Goal: Task Accomplishment & Management: Complete application form

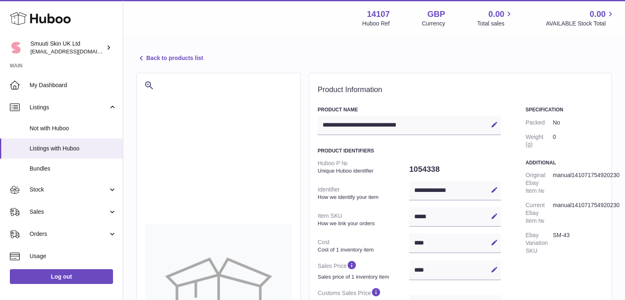
select select "***"
select select "****"
click at [43, 107] on span "Listings" at bounding box center [69, 108] width 78 height 8
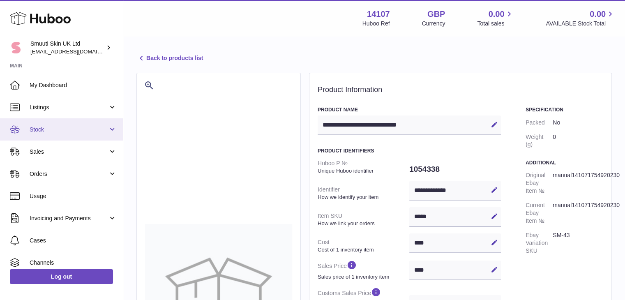
click at [110, 132] on link "Stock" at bounding box center [61, 129] width 123 height 22
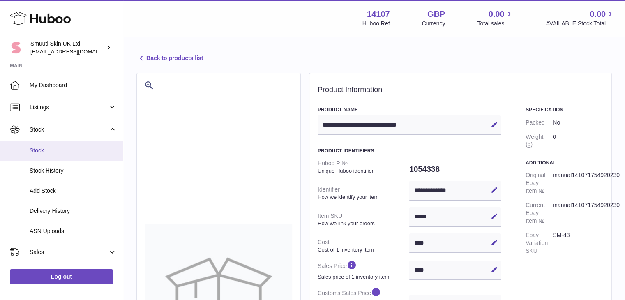
click at [30, 154] on link "Stock" at bounding box center [61, 151] width 123 height 20
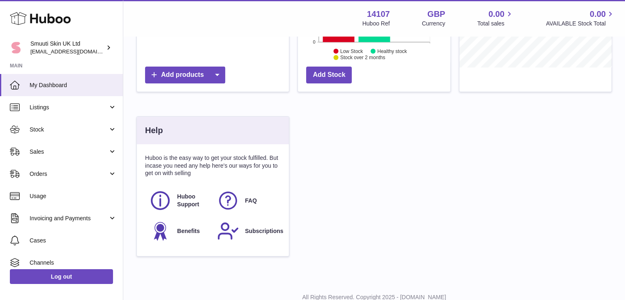
scroll to position [211, 0]
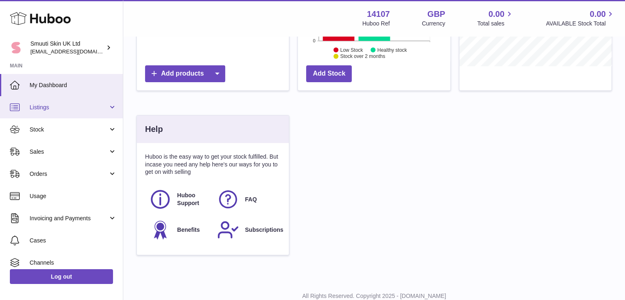
click at [108, 107] on link "Listings" at bounding box center [61, 107] width 123 height 22
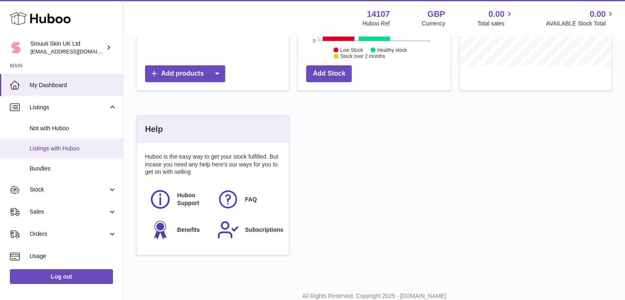
click at [54, 145] on span "Listings with Huboo" at bounding box center [73, 149] width 87 height 8
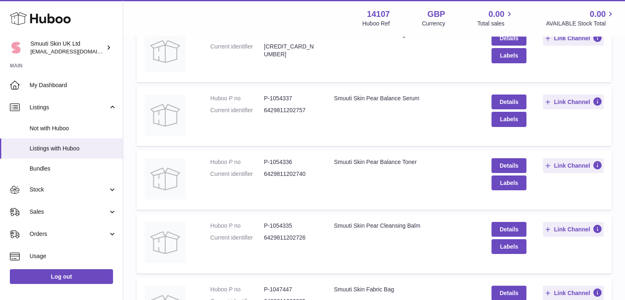
scroll to position [133, 0]
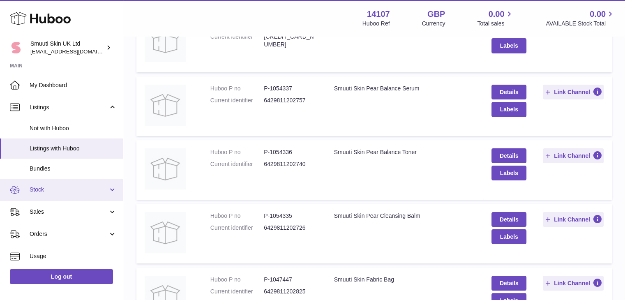
click at [104, 187] on span "Stock" at bounding box center [69, 190] width 78 height 8
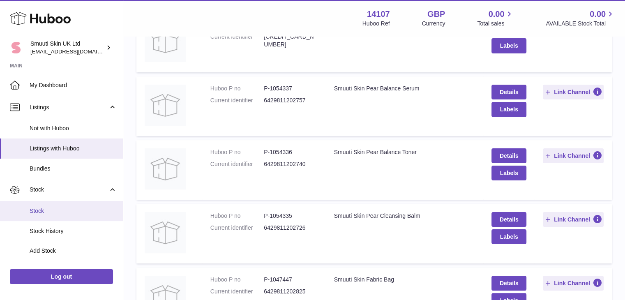
click at [51, 207] on span "Stock" at bounding box center [73, 211] width 87 height 8
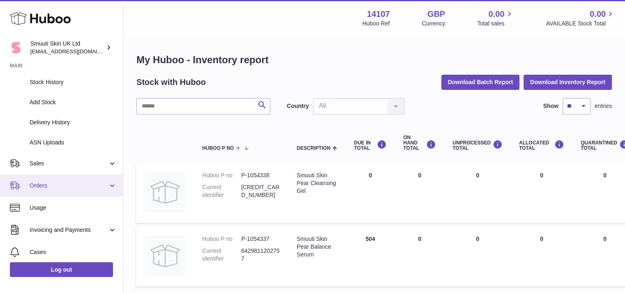
scroll to position [151, 0]
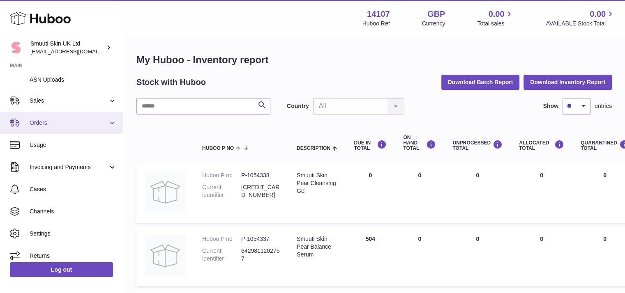
click at [111, 122] on link "Orders" at bounding box center [61, 123] width 123 height 22
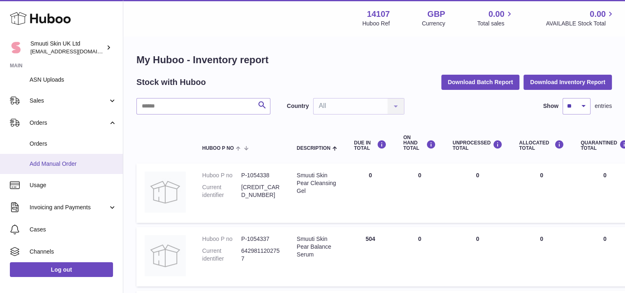
click at [67, 164] on span "Add Manual Order" at bounding box center [73, 164] width 87 height 8
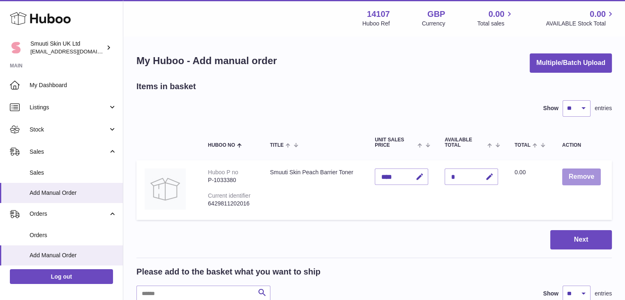
click at [576, 177] on button "Remove" at bounding box center [581, 176] width 39 height 17
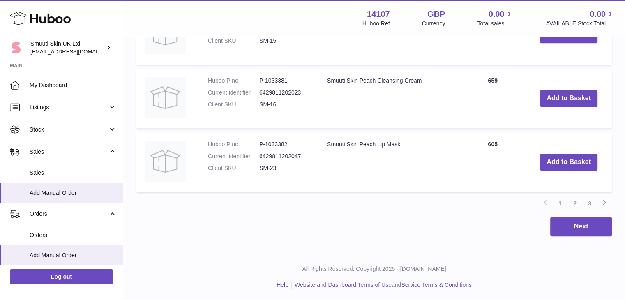
scroll to position [718, 0]
click at [592, 201] on link "3" at bounding box center [589, 203] width 15 height 15
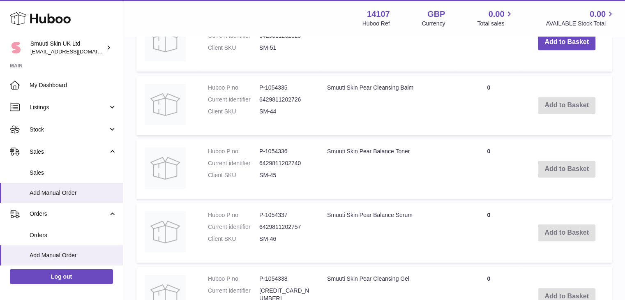
scroll to position [453, 0]
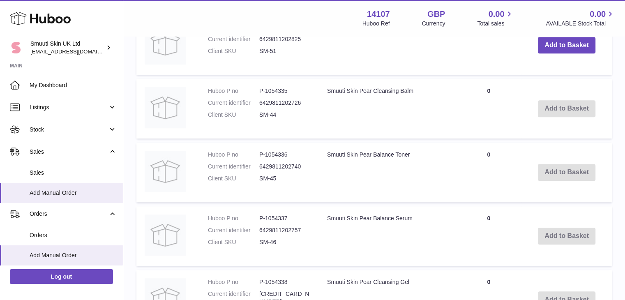
click at [574, 108] on td "Add to Basket" at bounding box center [566, 109] width 90 height 60
click at [577, 177] on td "Add to Basket" at bounding box center [566, 173] width 90 height 60
click at [574, 232] on td "Add to Basket" at bounding box center [566, 236] width 90 height 60
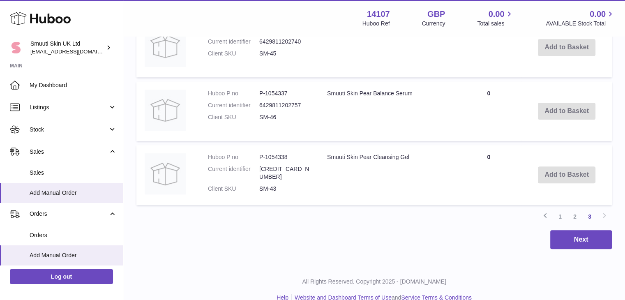
scroll to position [580, 0]
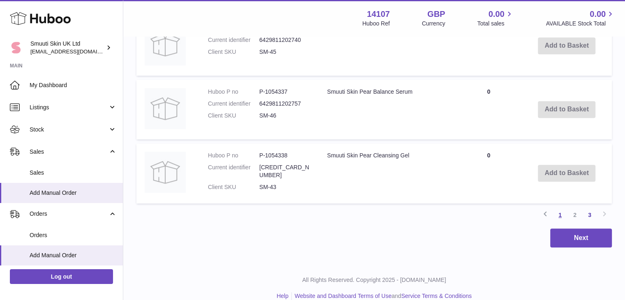
click at [564, 216] on link "1" at bounding box center [560, 214] width 15 height 15
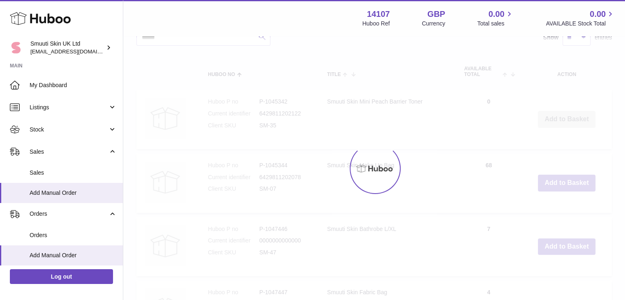
scroll to position [37, 0]
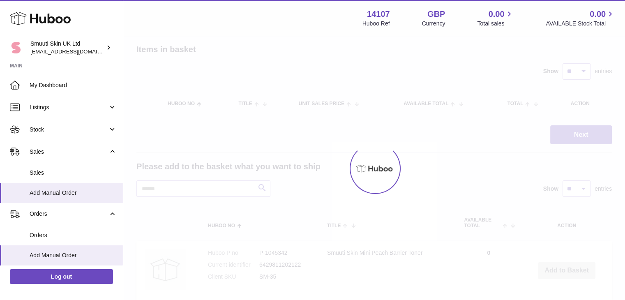
click at [564, 216] on div at bounding box center [374, 168] width 502 height 263
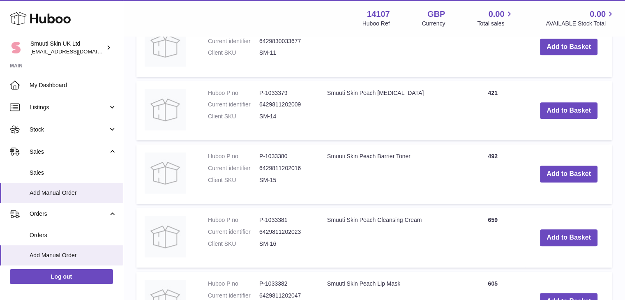
scroll to position [580, 0]
click at [581, 173] on button "Add to Basket" at bounding box center [569, 173] width 58 height 17
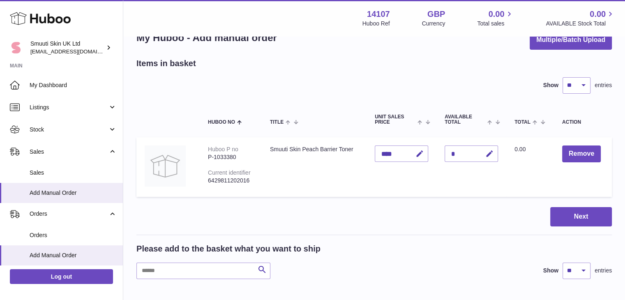
scroll to position [13, 0]
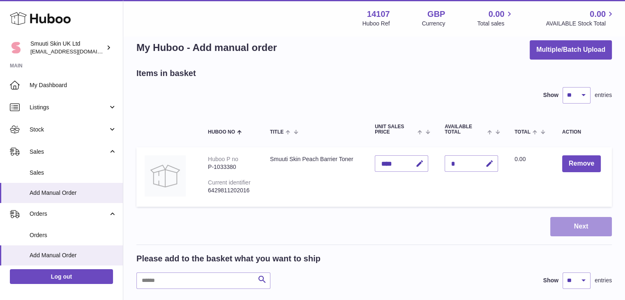
click at [582, 226] on button "Next" at bounding box center [581, 226] width 62 height 19
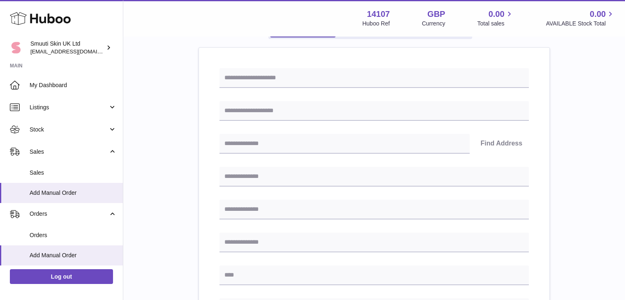
scroll to position [95, 0]
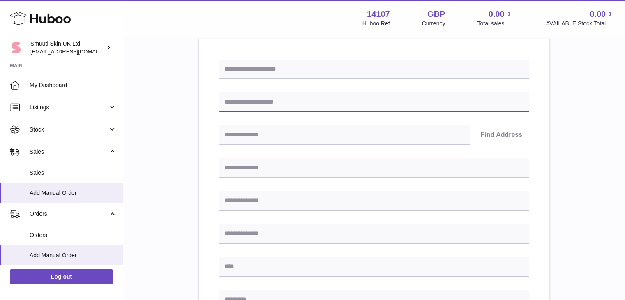
click at [276, 99] on input "text" at bounding box center [373, 102] width 309 height 20
click at [191, 150] on div "Please enter where you want to ship the items UK Europe World Find Address Plea…" at bounding box center [373, 272] width 475 height 572
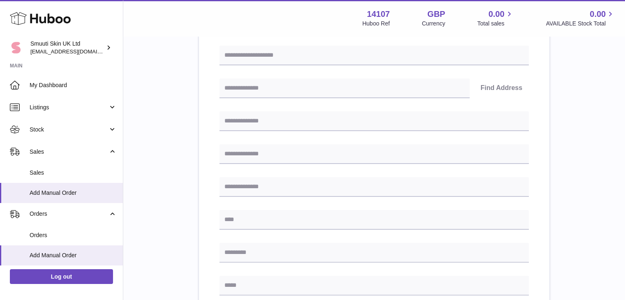
scroll to position [143, 0]
click at [242, 122] on input "text" at bounding box center [373, 121] width 309 height 20
click at [199, 161] on div "Find Address Please enter how you want to ship Loading... You require an order …" at bounding box center [374, 251] width 350 height 518
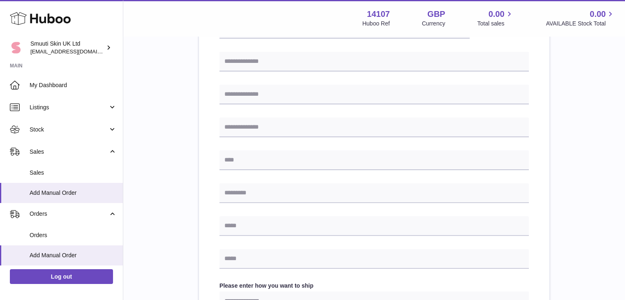
scroll to position [213, 0]
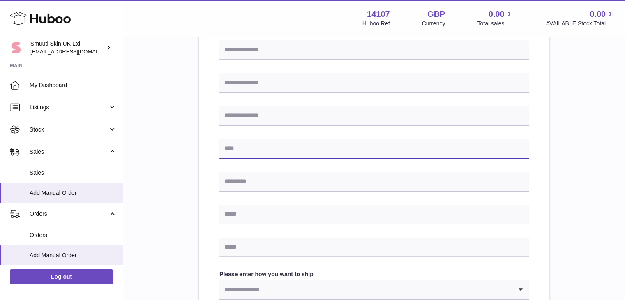
click at [244, 150] on input "text" at bounding box center [373, 149] width 309 height 20
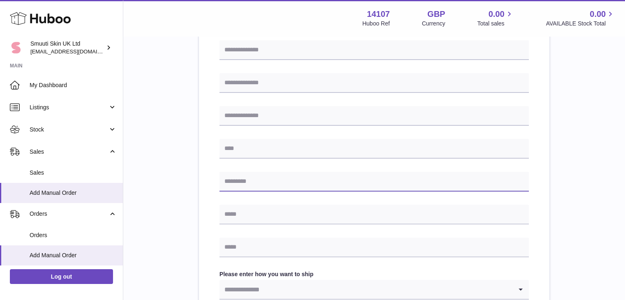
drag, startPoint x: 205, startPoint y: 182, endPoint x: 334, endPoint y: 179, distance: 129.0
click at [334, 179] on input "text" at bounding box center [373, 182] width 309 height 20
click at [196, 192] on div "Please enter where you want to ship the items UK Europe World Find Address Plea…" at bounding box center [373, 154] width 475 height 572
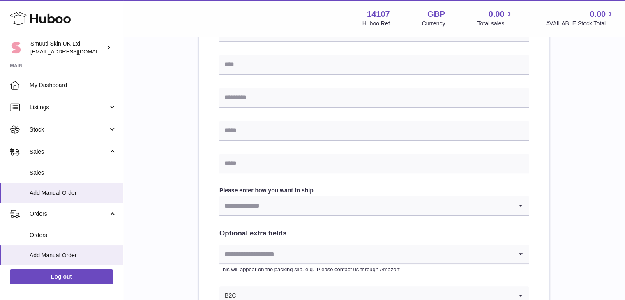
click at [203, 196] on div "Find Address Please enter how you want to ship Loading... You require an order …" at bounding box center [374, 96] width 350 height 518
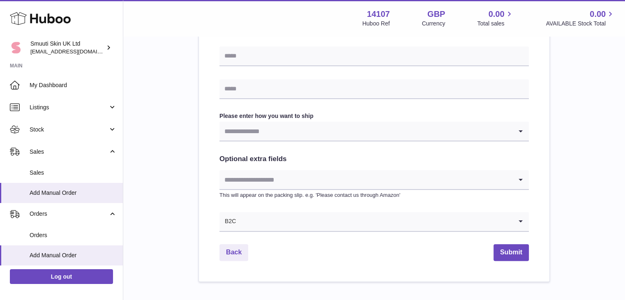
scroll to position [371, 0]
click at [518, 131] on icon "Search for option" at bounding box center [520, 131] width 16 height 19
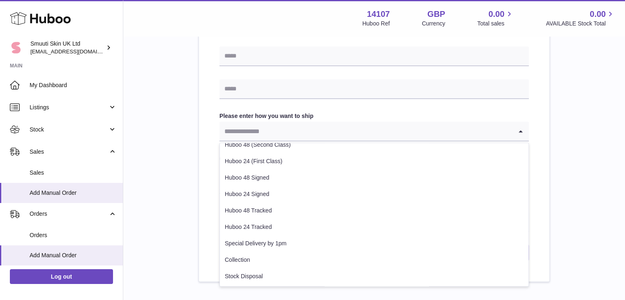
scroll to position [0, 0]
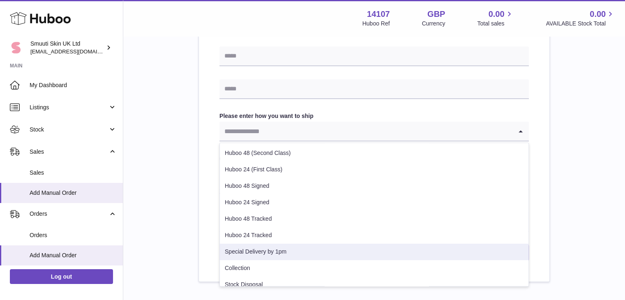
click at [273, 255] on li "Special Delivery by 1pm" at bounding box center [374, 252] width 309 height 16
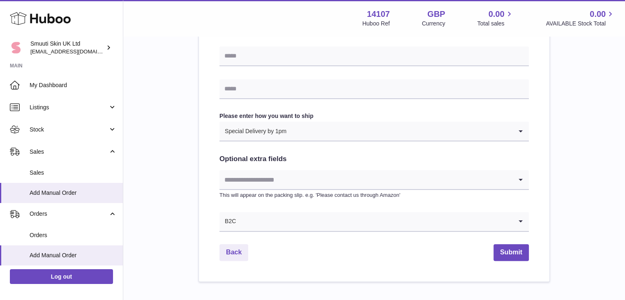
scroll to position [418, 0]
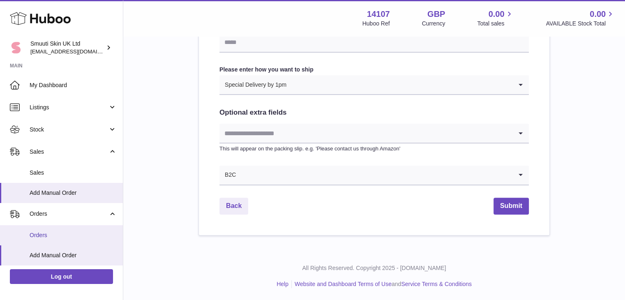
click at [42, 233] on span "Orders" at bounding box center [73, 235] width 87 height 8
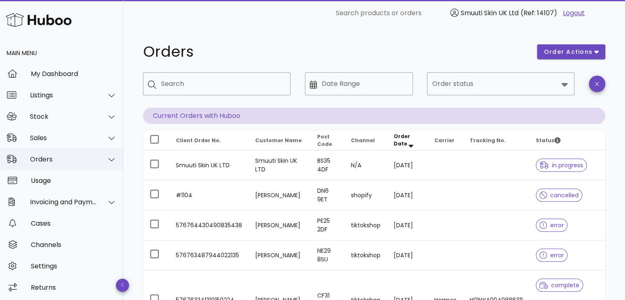
click at [108, 156] on icon at bounding box center [111, 159] width 6 height 7
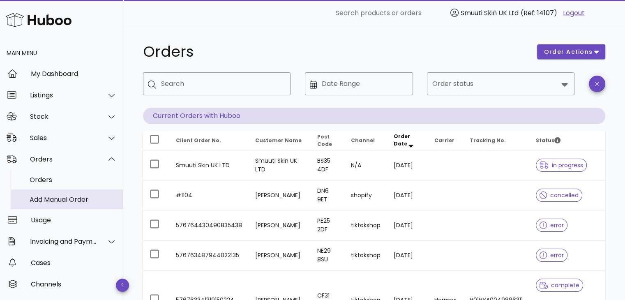
click at [72, 196] on div "Add Manual Order" at bounding box center [73, 200] width 87 height 8
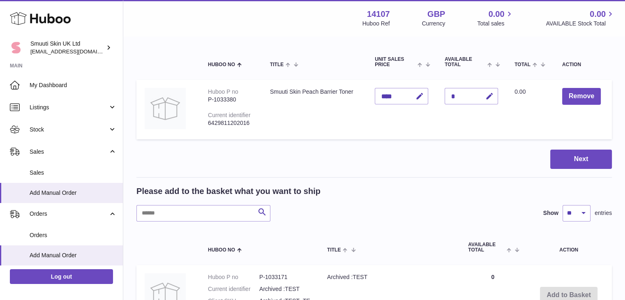
scroll to position [81, 0]
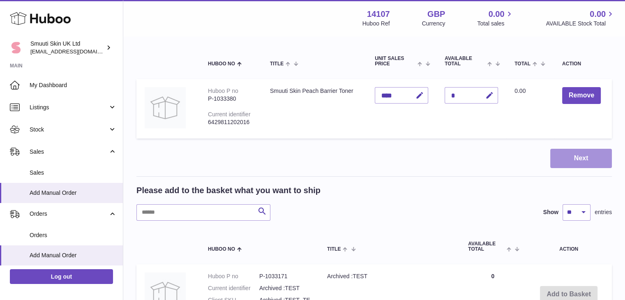
click at [592, 160] on button "Next" at bounding box center [581, 158] width 62 height 19
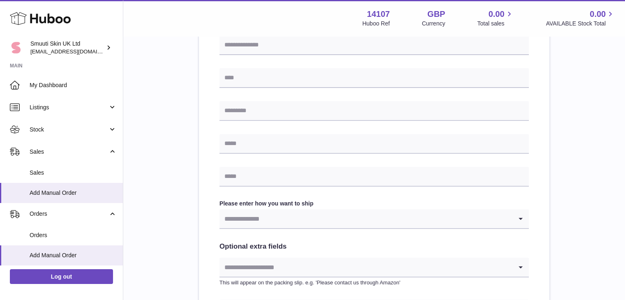
scroll to position [418, 0]
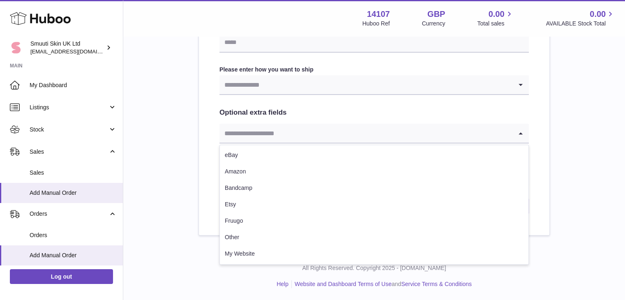
click at [520, 131] on icon "Search for option" at bounding box center [520, 133] width 16 height 19
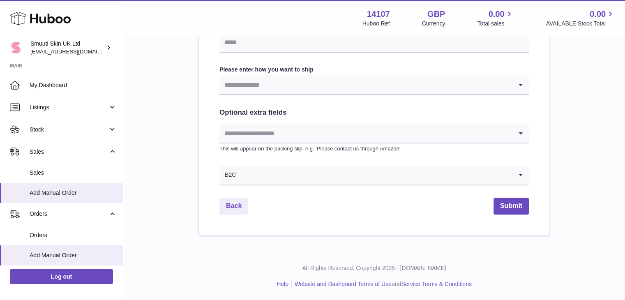
drag, startPoint x: 330, startPoint y: 106, endPoint x: 196, endPoint y: 114, distance: 134.6
drag, startPoint x: 196, startPoint y: 114, endPoint x: 416, endPoint y: 110, distance: 220.3
click at [416, 110] on h2 "Optional extra fields" at bounding box center [373, 112] width 309 height 9
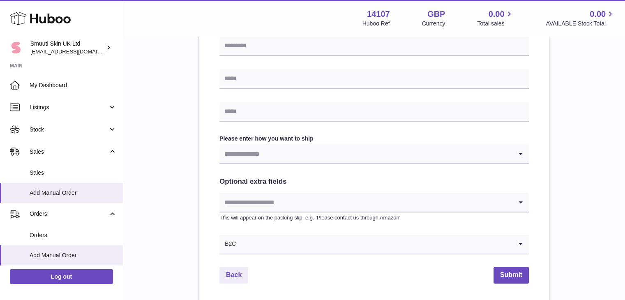
scroll to position [350, 0]
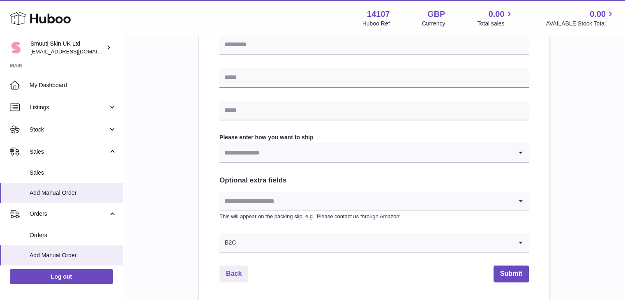
click at [235, 78] on input "text" at bounding box center [373, 78] width 309 height 20
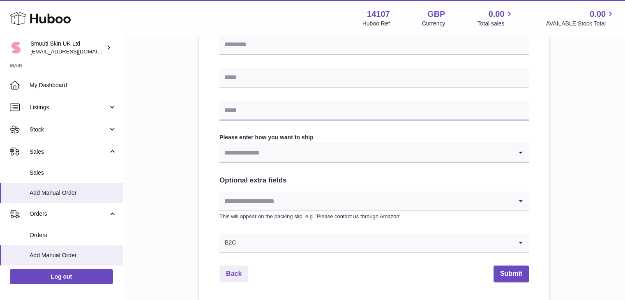
click at [236, 110] on input "text" at bounding box center [373, 111] width 309 height 20
click at [207, 132] on div "Find Address Please enter how you want to ship Loading... You require an order …" at bounding box center [374, 43] width 350 height 518
click at [522, 155] on icon "Search for option" at bounding box center [520, 152] width 16 height 19
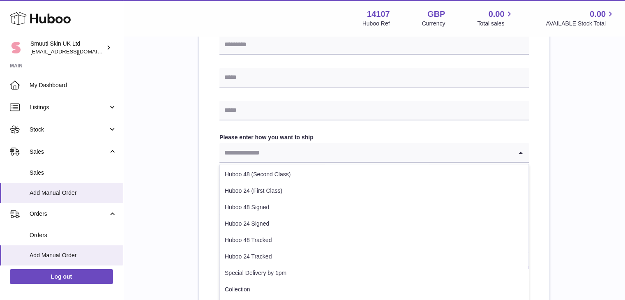
scroll to position [418, 0]
